Goal: Find specific page/section: Find specific page/section

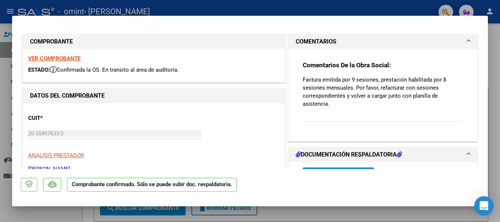
click at [484, 203] on icon "Open Intercom Messenger" at bounding box center [484, 206] width 8 height 10
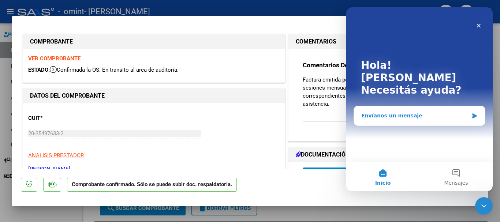
click at [389, 112] on div "Envíanos un mensaje" at bounding box center [414, 116] width 107 height 8
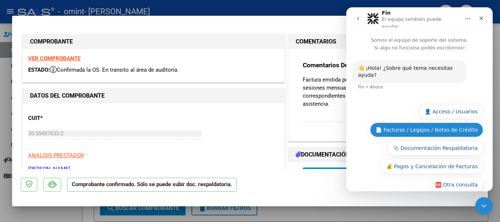
click at [402, 124] on button "📄 Facturas / Legajos / Notas de Crédito" at bounding box center [426, 130] width 113 height 15
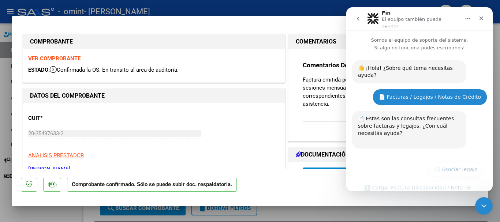
scroll to position [140, 0]
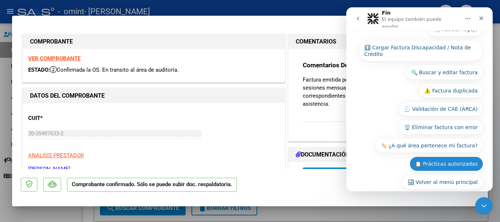
click at [428, 157] on button "📋 Prácticas autorizadas" at bounding box center [447, 164] width 74 height 15
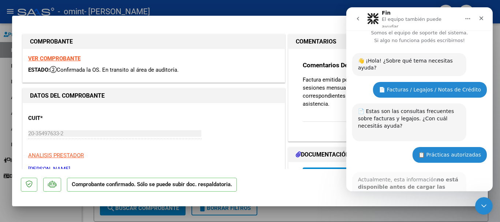
scroll to position [125, 0]
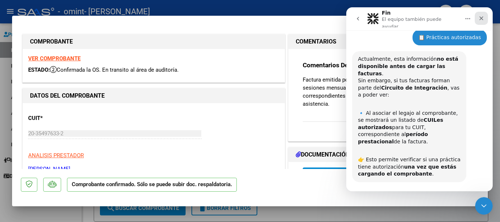
click at [482, 15] on icon "Cerrar" at bounding box center [481, 18] width 6 height 6
